Goal: Contribute content: Contribute content

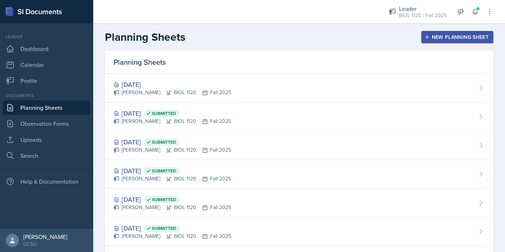
click at [186, 87] on div "[DATE]" at bounding box center [173, 85] width 118 height 10
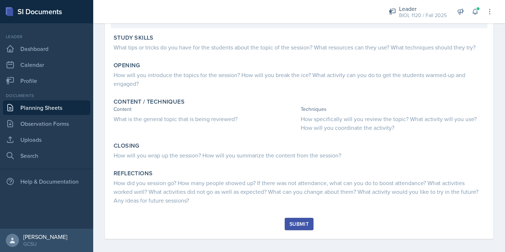
scroll to position [91, 0]
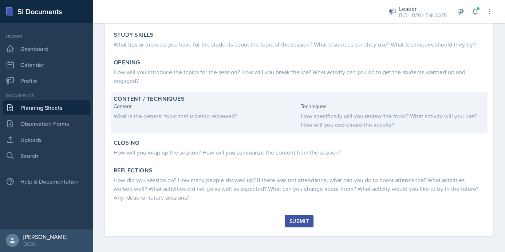
click at [366, 116] on div "How specifically will you review the topic? What activity will you use? How wil…" at bounding box center [393, 120] width 184 height 17
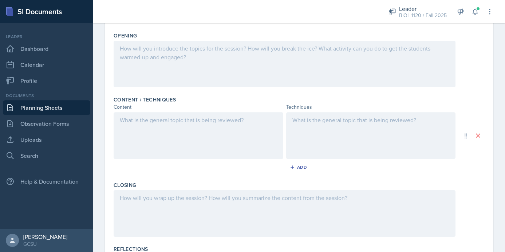
click at [364, 144] on div at bounding box center [371, 135] width 170 height 47
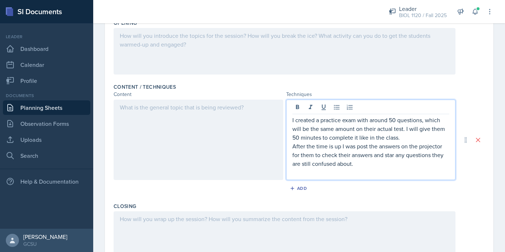
click at [230, 112] on div at bounding box center [199, 140] width 170 height 80
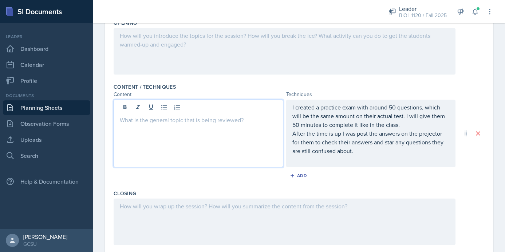
scroll to position [189, 0]
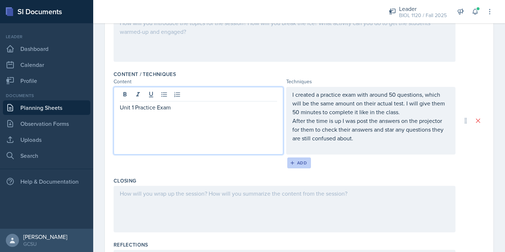
click at [297, 160] on div "Add" at bounding box center [299, 163] width 16 height 6
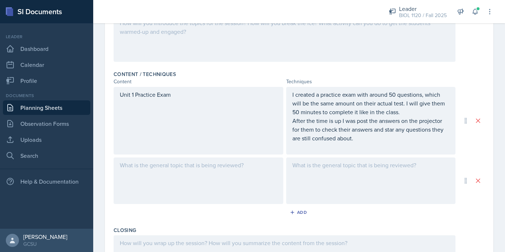
click at [250, 173] on div at bounding box center [199, 181] width 170 height 47
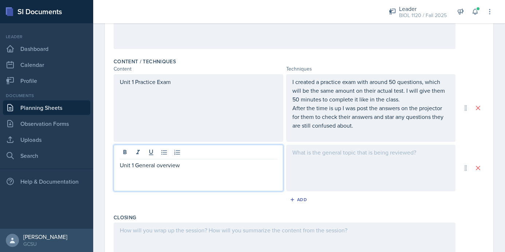
click at [332, 168] on div at bounding box center [371, 168] width 170 height 47
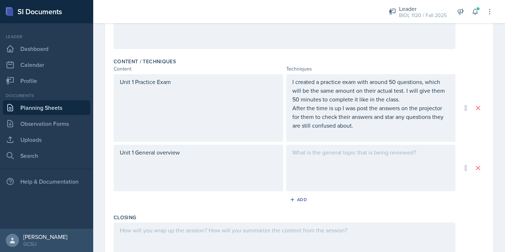
scroll to position [215, 0]
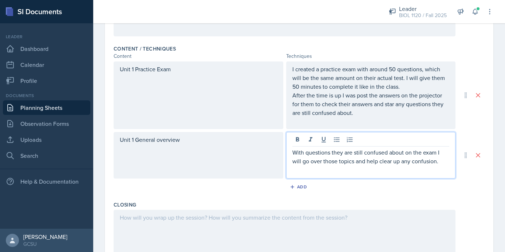
click at [300, 152] on p "With questions they are still confused about on the exam I will go over those t…" at bounding box center [370, 156] width 157 height 17
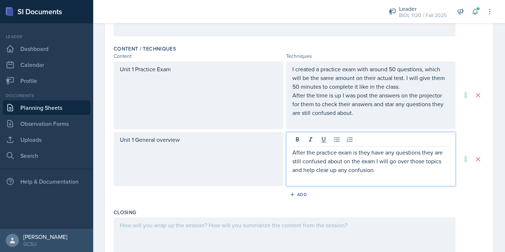
click at [360, 163] on p "After the practice exam is they have any questions they are still confused abou…" at bounding box center [370, 161] width 157 height 26
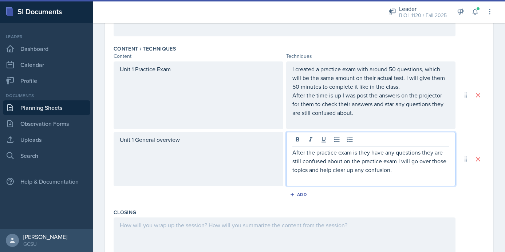
click at [404, 168] on p "After the practice exam is they have any questions they are still confused abou…" at bounding box center [370, 161] width 157 height 26
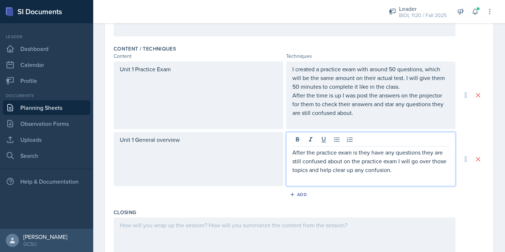
click at [397, 161] on p "After the practice exam is they have any questions they are still confused abou…" at bounding box center [370, 161] width 157 height 26
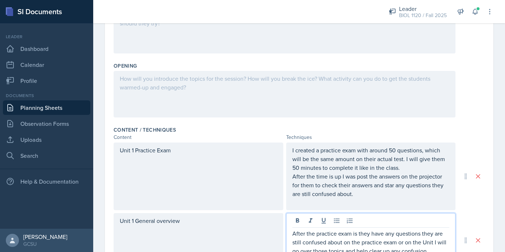
click at [342, 108] on div at bounding box center [285, 94] width 342 height 47
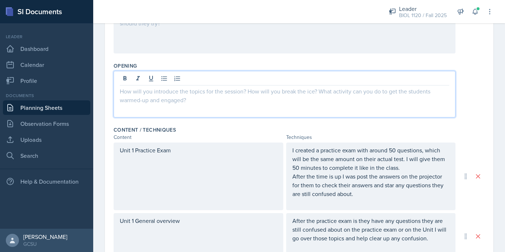
scroll to position [146, 0]
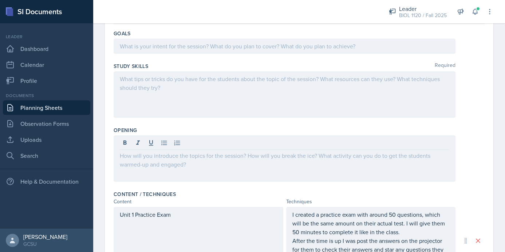
click at [158, 94] on div at bounding box center [285, 94] width 342 height 47
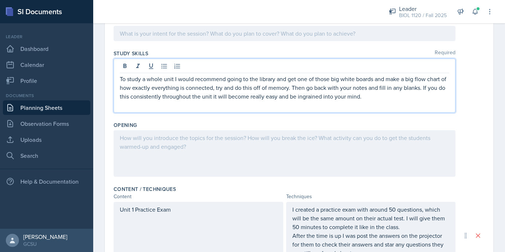
scroll to position [0, 0]
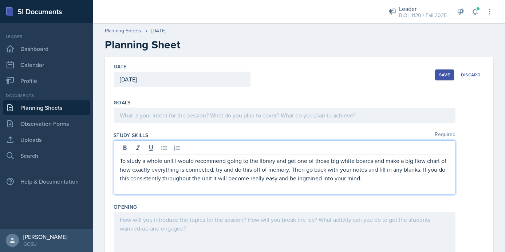
click at [255, 119] on div at bounding box center [285, 115] width 342 height 15
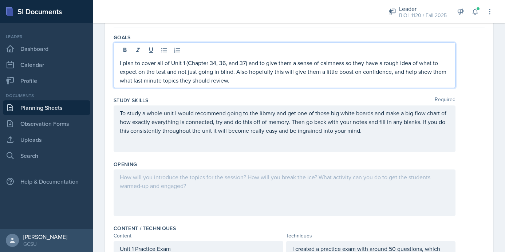
scroll to position [62, 0]
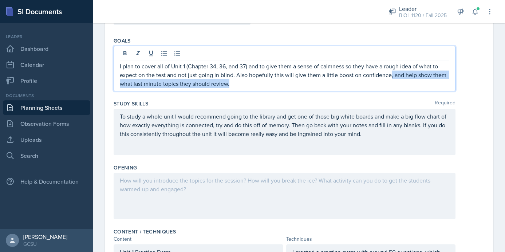
drag, startPoint x: 389, startPoint y: 76, endPoint x: 389, endPoint y: 82, distance: 5.1
click at [389, 82] on p "I plan to cover all of Unit 1 (Chapter 34, 36, and 37) and to give them a sense…" at bounding box center [284, 75] width 329 height 26
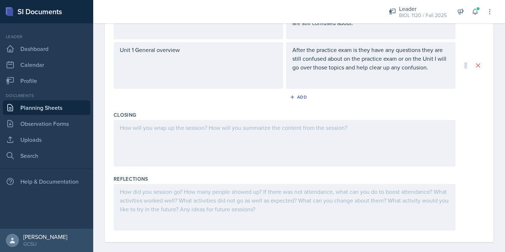
click at [330, 159] on div at bounding box center [285, 143] width 342 height 47
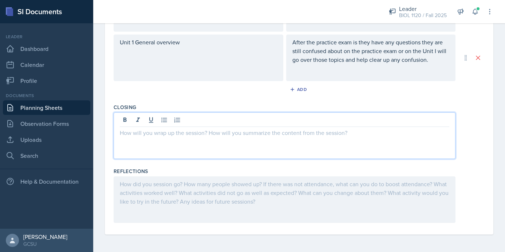
scroll to position [321, 0]
click at [137, 134] on p "I will jsut ask them how they have been studying" at bounding box center [284, 132] width 329 height 9
click at [251, 135] on p "I will just ask them how they have been studying" at bounding box center [284, 132] width 329 height 9
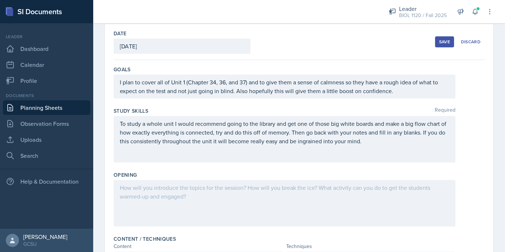
click at [265, 198] on div at bounding box center [285, 203] width 342 height 47
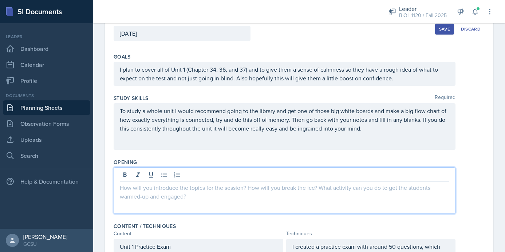
paste div
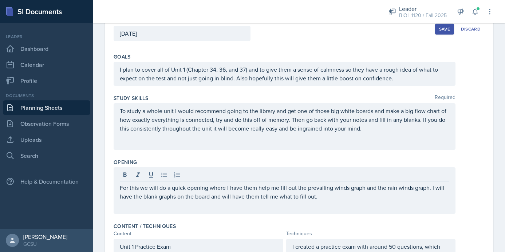
click at [471, 155] on div "Study Skills Required To study a whole unit I would recommend going to the libr…" at bounding box center [299, 124] width 371 height 64
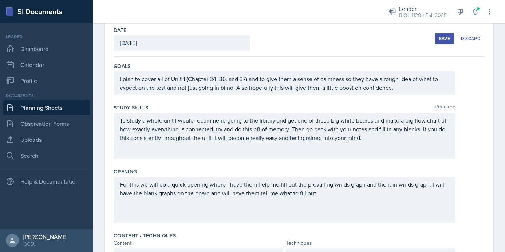
scroll to position [55, 0]
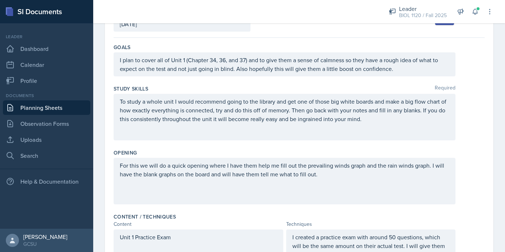
click at [469, 156] on div "Opening For this we will do a quick opening where I have them help me fill out …" at bounding box center [299, 178] width 371 height 64
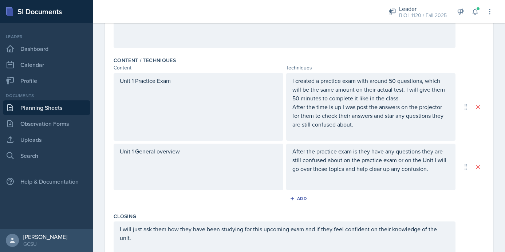
scroll to position [0, 0]
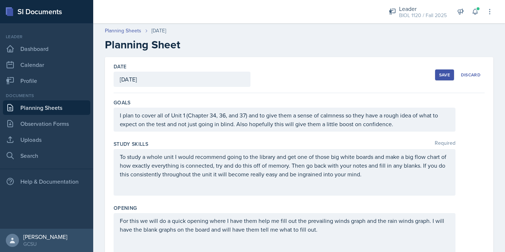
click at [441, 72] on div "Save" at bounding box center [444, 75] width 11 height 6
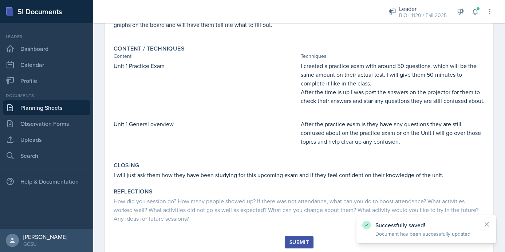
scroll to position [209, 0]
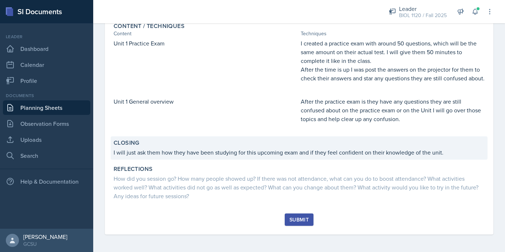
click at [420, 147] on div "Closing I will just ask them how they have been studying for this upcoming exam…" at bounding box center [299, 147] width 377 height 23
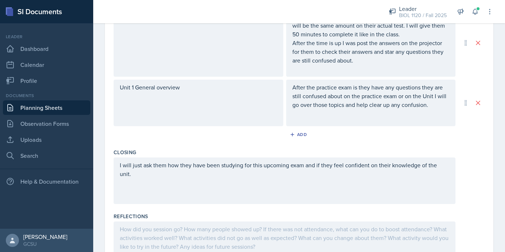
scroll to position [276, 0]
click at [451, 165] on div "I will just ask them how they have been studying for this upcoming exam and if …" at bounding box center [285, 180] width 342 height 47
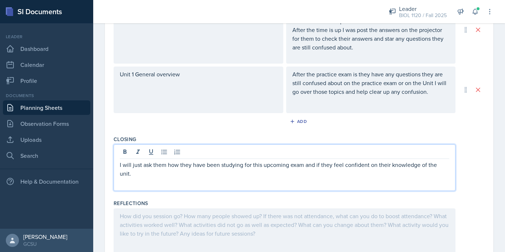
click at [448, 168] on p "I will just ask them how they have been studying for this upcoming exam and if …" at bounding box center [284, 168] width 329 height 17
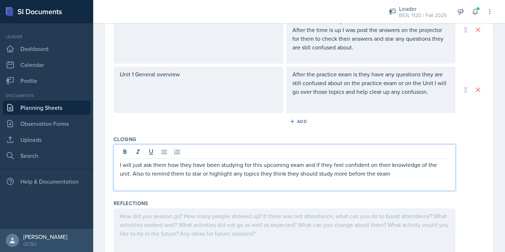
click at [248, 174] on p "I will just ask them how they have been studying for this upcoming exam and if …" at bounding box center [284, 168] width 329 height 17
click at [447, 178] on p "I will just ask them how they have been studying for this upcoming exam and if …" at bounding box center [284, 168] width 329 height 17
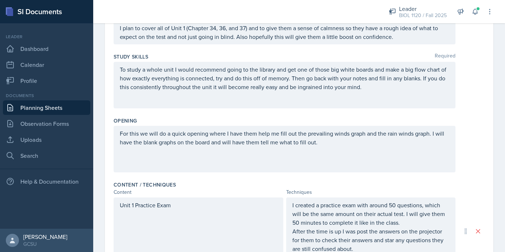
scroll to position [0, 0]
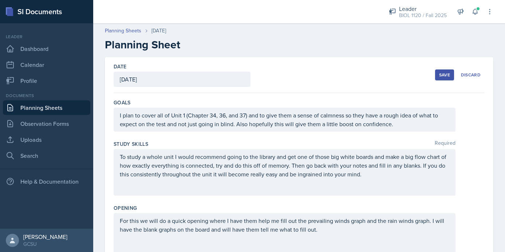
click at [440, 74] on div "Save" at bounding box center [444, 75] width 11 height 6
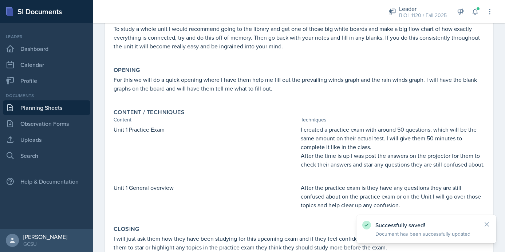
scroll to position [218, 0]
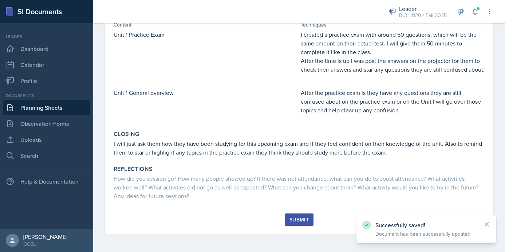
click at [300, 222] on div "Submit" at bounding box center [298, 220] width 19 height 6
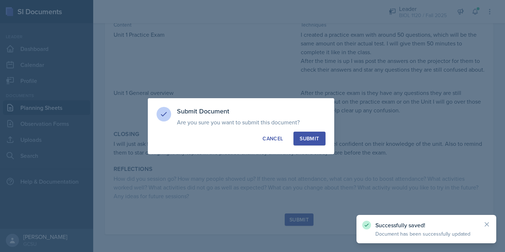
click at [311, 136] on div "Submit" at bounding box center [308, 138] width 19 height 7
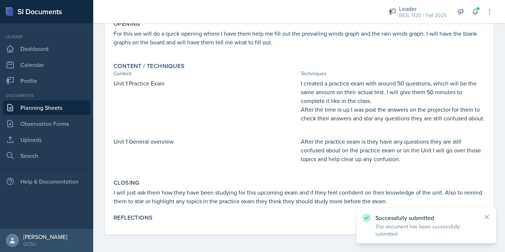
click at [36, 109] on link "Planning Sheets" at bounding box center [46, 107] width 87 height 15
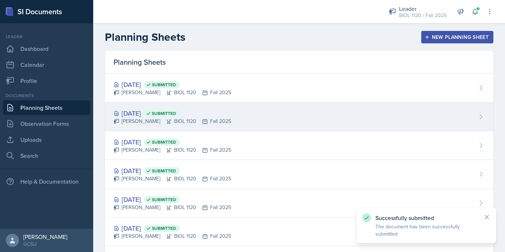
click at [315, 113] on div "[DATE] Submitted [PERSON_NAME] BIOL 1120 Fall 2025" at bounding box center [299, 117] width 388 height 29
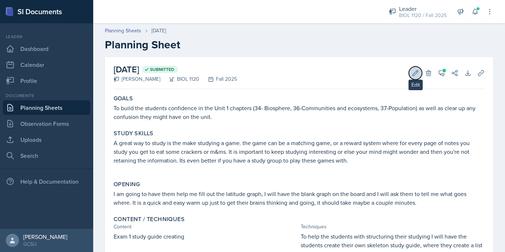
click at [413, 74] on icon at bounding box center [415, 72] width 5 height 5
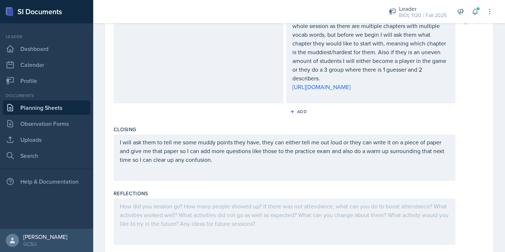
scroll to position [508, 0]
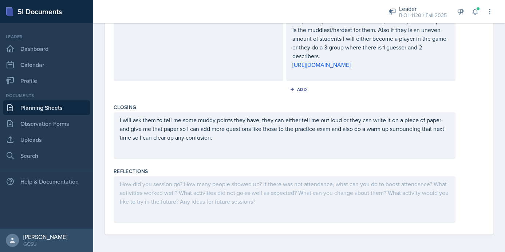
click at [233, 189] on div at bounding box center [285, 199] width 342 height 47
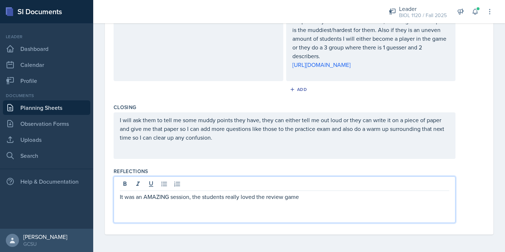
click at [286, 197] on p "It was an AMAZING session, the students really loved the review game" at bounding box center [284, 197] width 329 height 9
click at [266, 198] on p "It was an AMAZING session, the students really loved the review game" at bounding box center [284, 197] width 329 height 9
click at [334, 199] on p "It was an AMAZING session, the students really loved the vocab review game" at bounding box center [284, 197] width 329 height 9
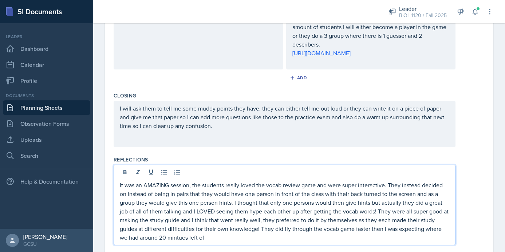
scroll to position [542, 0]
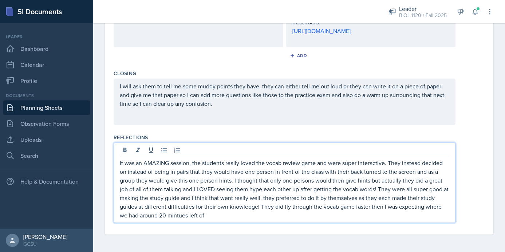
click at [178, 215] on p "It was an AMAZING session, the students really loved the vocab review game and …" at bounding box center [284, 189] width 329 height 61
click at [215, 217] on p "It was an AMAZING session, the students really loved the vocab review game and …" at bounding box center [284, 189] width 329 height 61
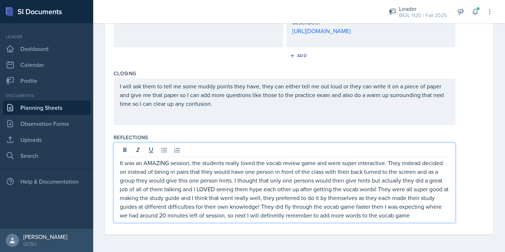
click at [275, 216] on p "It was an AMAZING session, the students really loved the vocab review game and …" at bounding box center [284, 189] width 329 height 61
click at [416, 218] on p "It was an AMAZING session, the students really loved the vocab review game and …" at bounding box center [284, 189] width 329 height 61
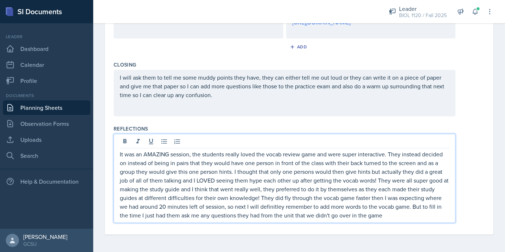
click at [275, 216] on p "It was an AMAZING session, the students really loved the vocab review game and …" at bounding box center [284, 185] width 329 height 70
click at [398, 220] on p "It was an AMAZING session, the students really loved the vocab review game and …" at bounding box center [284, 185] width 329 height 70
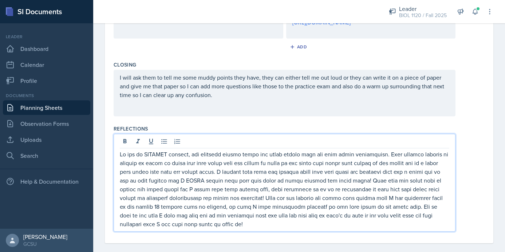
click at [141, 229] on p at bounding box center [284, 189] width 329 height 79
click at [256, 229] on p at bounding box center [284, 189] width 329 height 79
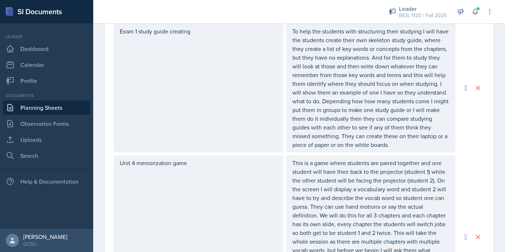
scroll to position [0, 0]
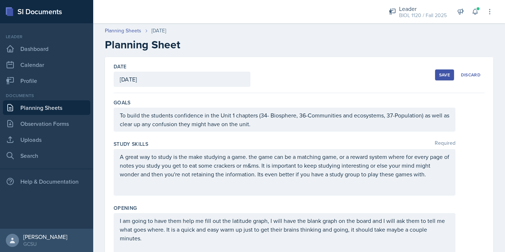
click at [439, 77] on button "Save" at bounding box center [444, 75] width 19 height 11
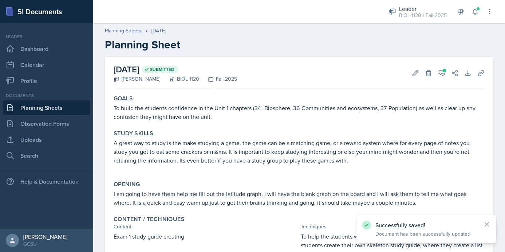
click at [46, 110] on link "Planning Sheets" at bounding box center [46, 107] width 87 height 15
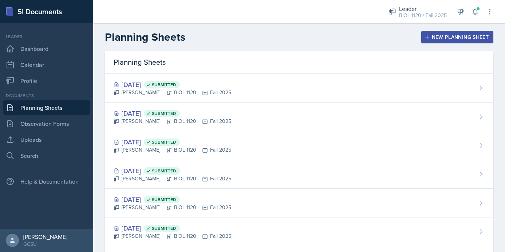
click at [448, 40] on div "New Planning Sheet" at bounding box center [457, 37] width 63 height 6
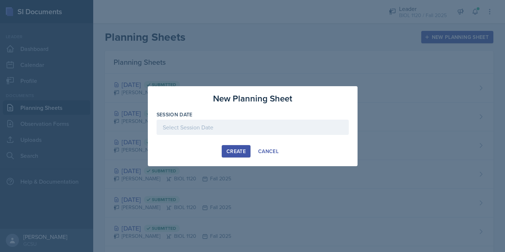
click at [249, 122] on div at bounding box center [252, 127] width 192 height 15
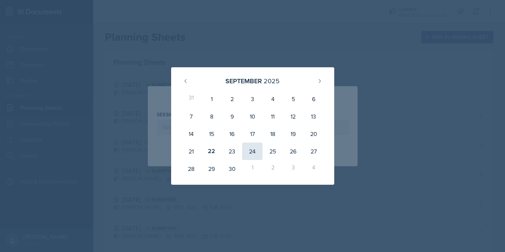
click at [255, 151] on div "24" at bounding box center [252, 151] width 20 height 17
type input "[DATE]"
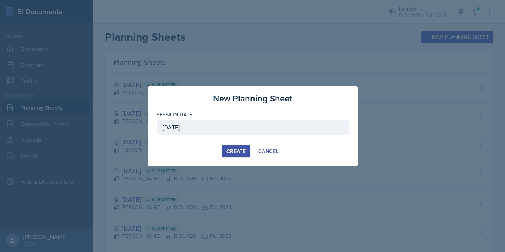
click at [231, 151] on div "Create" at bounding box center [235, 151] width 19 height 6
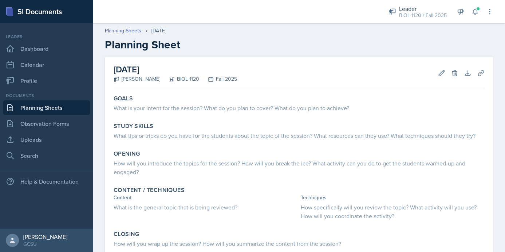
click at [305, 38] on h2 "Planning Sheet" at bounding box center [299, 44] width 388 height 13
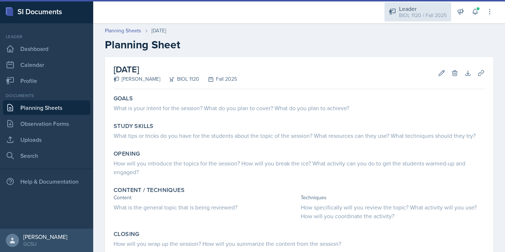
click at [421, 19] on div "BIOL 1120 / Fall 2025" at bounding box center [423, 16] width 48 height 8
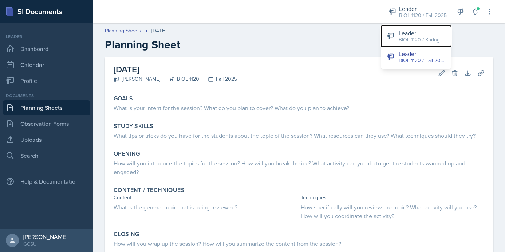
click at [419, 33] on div "Leader" at bounding box center [421, 33] width 47 height 9
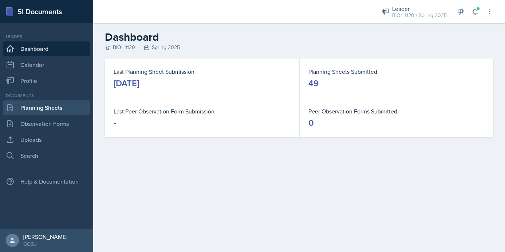
click at [39, 102] on link "Planning Sheets" at bounding box center [46, 107] width 87 height 15
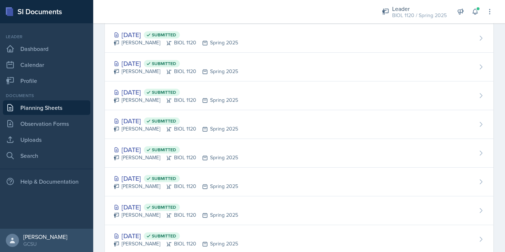
scroll to position [1141, 0]
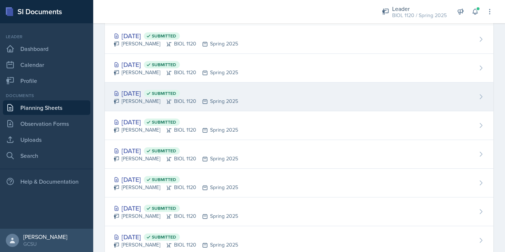
click at [293, 106] on div "[DATE] Submitted [PERSON_NAME] BIOL 1120 Spring 2025" at bounding box center [299, 97] width 388 height 29
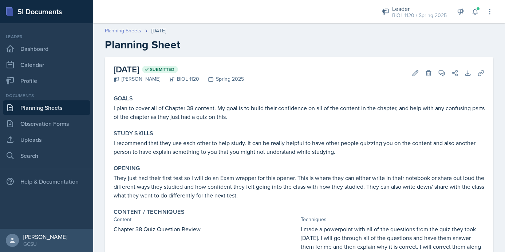
click at [129, 30] on link "Planning Sheets" at bounding box center [123, 31] width 36 height 8
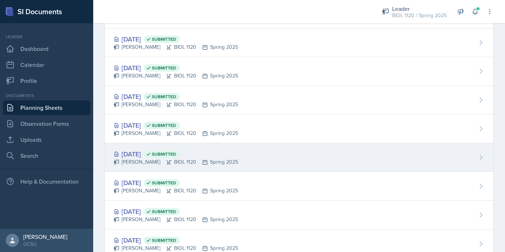
scroll to position [1195, 0]
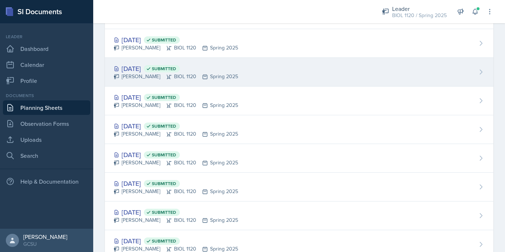
click at [256, 71] on div "[DATE] Submitted [PERSON_NAME] BIOL 1120 Spring 2025" at bounding box center [299, 72] width 388 height 29
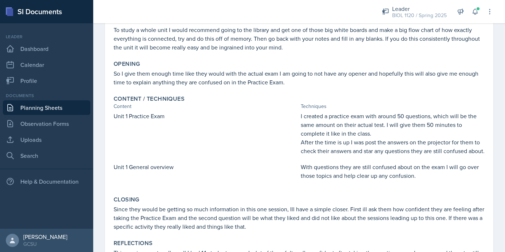
scroll to position [135, 0]
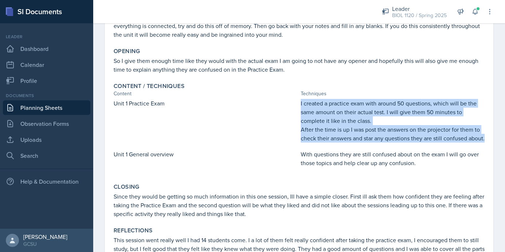
drag, startPoint x: 301, startPoint y: 104, endPoint x: 332, endPoint y: 149, distance: 54.6
click at [332, 143] on div "I created a practice exam with around 50 questions, which will be the same amou…" at bounding box center [393, 121] width 184 height 44
copy div "I created a practice exam with around 50 questions, which will be the same amou…"
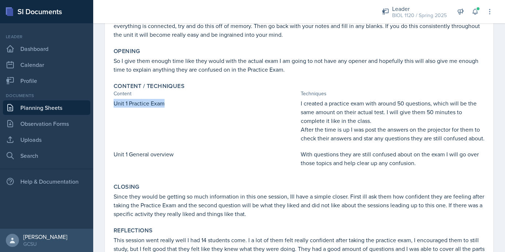
drag, startPoint x: 164, startPoint y: 102, endPoint x: 110, endPoint y: 100, distance: 55.0
click at [110, 100] on div "September 19th, 2024 Submitted Emma Emmil BIOL 1120 Spring 2025 Edit Delete Vie…" at bounding box center [299, 106] width 388 height 369
copy p "Unit 1 Practice Exam"
drag, startPoint x: 173, startPoint y: 163, endPoint x: 102, endPoint y: 159, distance: 71.4
click at [102, 159] on div "September 19th, 2024 Submitted Emma Emmil BIOL 1120 Spring 2025 Edit Delete Vie…" at bounding box center [299, 115] width 412 height 386
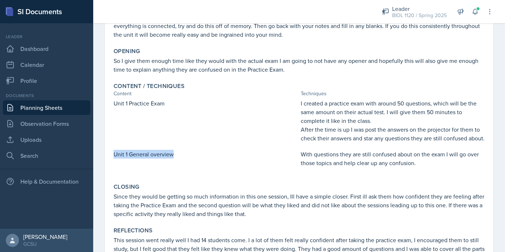
copy p "Unit 1 General overview"
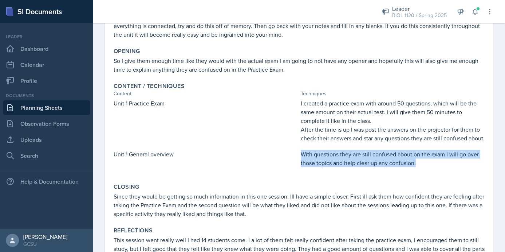
drag, startPoint x: 300, startPoint y: 164, endPoint x: 440, endPoint y: 184, distance: 141.6
click at [440, 178] on div "Content / Techniques Content Techniques Unit 1 Practice Exam I created a practi…" at bounding box center [299, 129] width 377 height 98
copy p "With questions they are still confused about on the exam I will go over those t…"
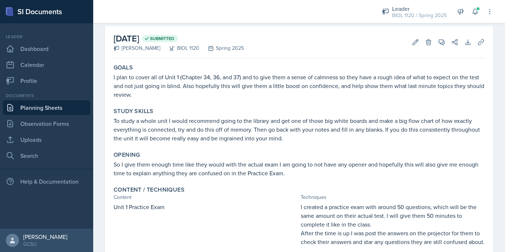
scroll to position [27, 0]
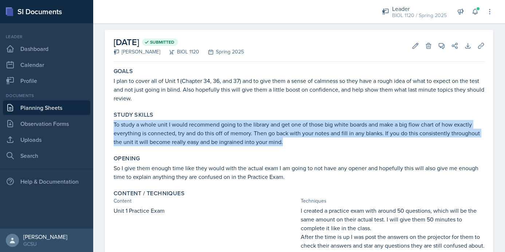
drag, startPoint x: 114, startPoint y: 124, endPoint x: 290, endPoint y: 149, distance: 177.9
click at [290, 148] on div "Study Skills To study a whole unit I would recommend going to the library and g…" at bounding box center [299, 128] width 377 height 41
copy p "To study a whole unit I would recommend going to the library and get one of tho…"
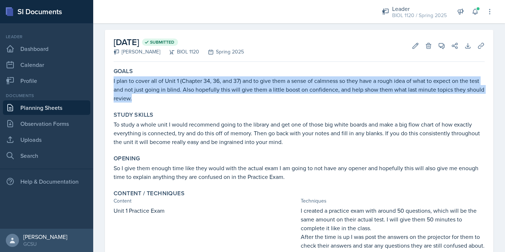
drag, startPoint x: 114, startPoint y: 81, endPoint x: 178, endPoint y: 104, distance: 68.2
click at [178, 104] on div "Goals I plan to cover all of Unit 1 (Chapter 34, 36, and 37) and to give them a…" at bounding box center [299, 85] width 377 height 41
copy p "I plan to cover all of Unit 1 (Chapter 34, 36, and 37) and to give them a sense…"
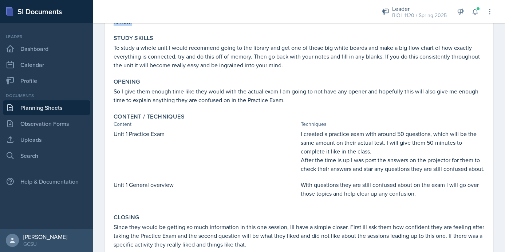
scroll to position [24, 0]
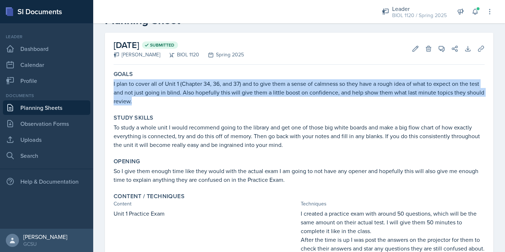
click at [54, 107] on link "Planning Sheets" at bounding box center [46, 107] width 87 height 15
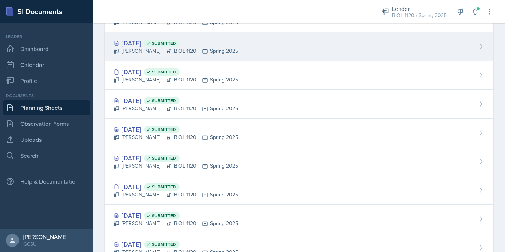
scroll to position [472, 0]
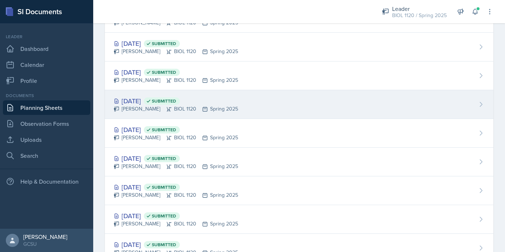
click at [341, 102] on div "Feb 18th, 2025 Submitted Emma Emmil BIOL 1120 Spring 2025" at bounding box center [299, 104] width 388 height 29
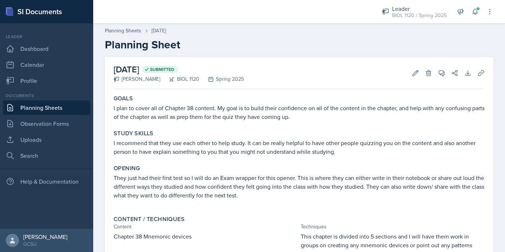
click at [72, 109] on link "Planning Sheets" at bounding box center [46, 107] width 87 height 15
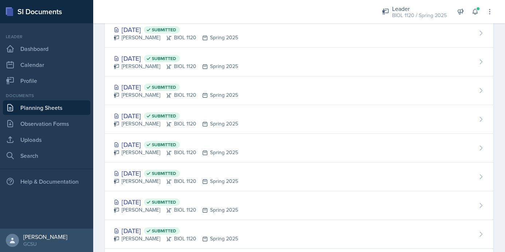
scroll to position [462, 0]
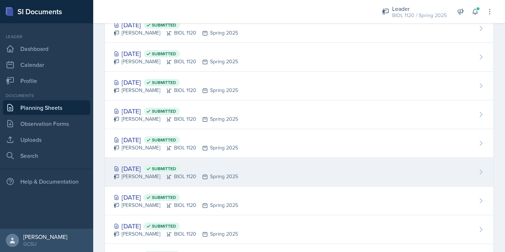
click at [254, 164] on div "Feb 11th, 2025 Submitted Emma Emmil BIOL 1120 Spring 2025" at bounding box center [299, 172] width 388 height 29
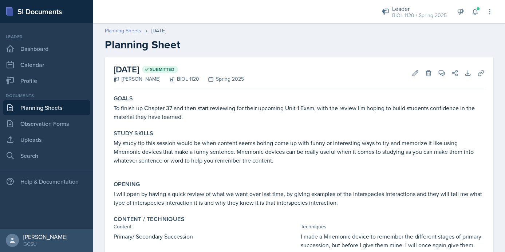
click at [118, 33] on link "Planning Sheets" at bounding box center [123, 31] width 36 height 8
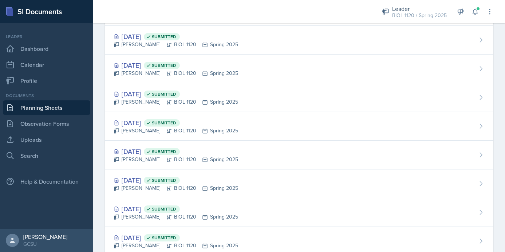
scroll to position [512, 0]
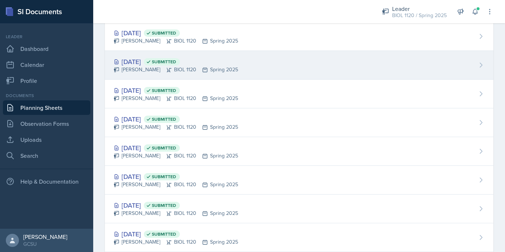
click at [271, 60] on div "Feb 18th, 2025 Submitted Emma Emmil BIOL 1120 Spring 2025" at bounding box center [299, 65] width 388 height 29
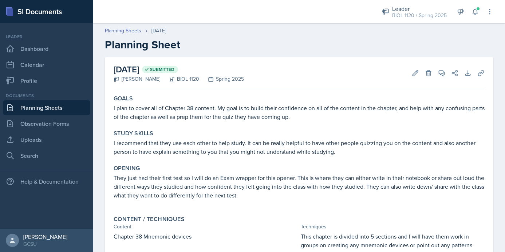
click at [62, 109] on link "Planning Sheets" at bounding box center [46, 107] width 87 height 15
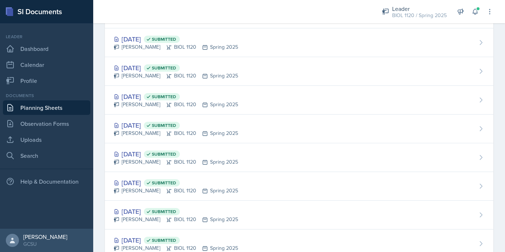
scroll to position [491, 0]
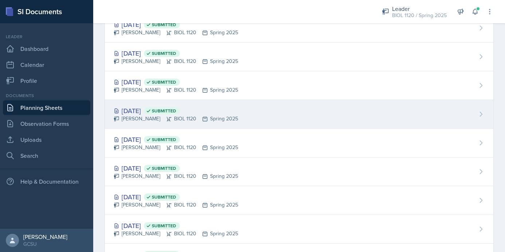
click at [363, 114] on div "Feb 13th, 2025 Submitted Emma Emmil BIOL 1120 Spring 2025" at bounding box center [299, 114] width 388 height 29
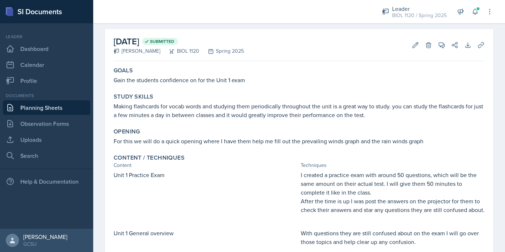
scroll to position [55, 0]
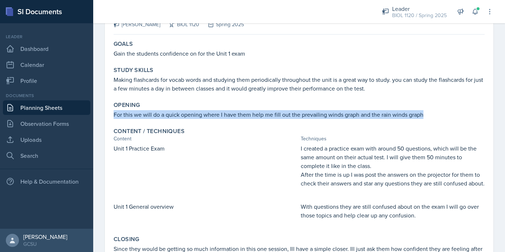
drag, startPoint x: 114, startPoint y: 115, endPoint x: 439, endPoint y: 113, distance: 325.3
click at [439, 113] on p "For this we will do a quick opening where I have them help me fill out the prev…" at bounding box center [299, 114] width 371 height 9
copy p "For this we will do a quick opening where I have them help me fill out the prev…"
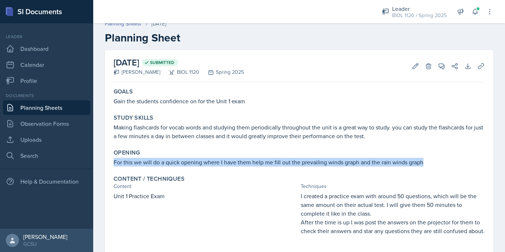
scroll to position [0, 0]
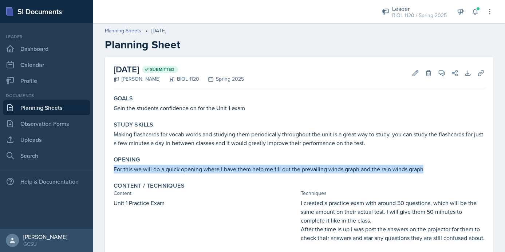
click at [49, 101] on link "Planning Sheets" at bounding box center [46, 107] width 87 height 15
